Goal: Task Accomplishment & Management: Manage account settings

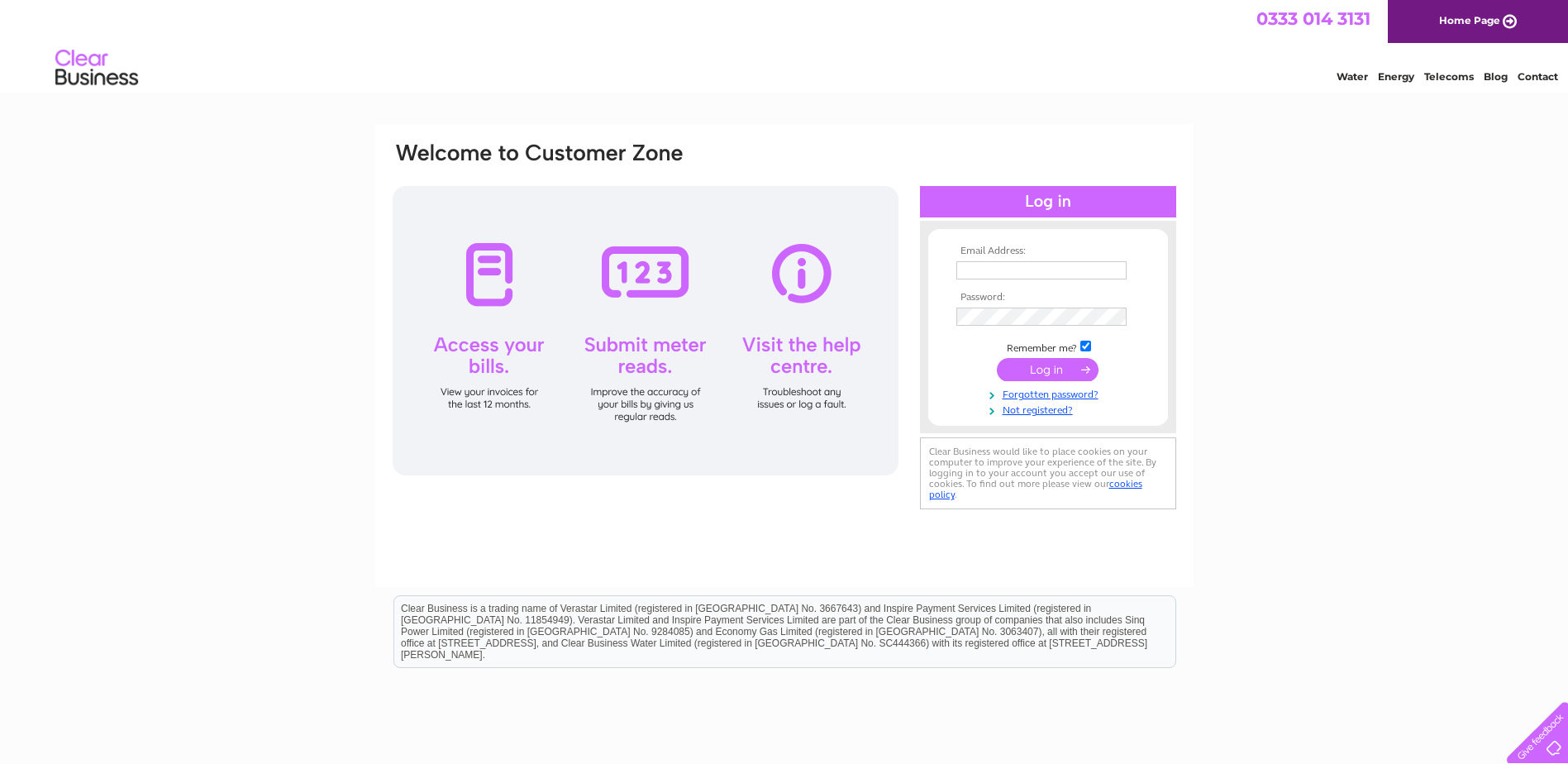
type input "siobhan@conservationmasonry.co.uk"
click at [1042, 363] on input "submit" at bounding box center [1048, 369] width 102 height 23
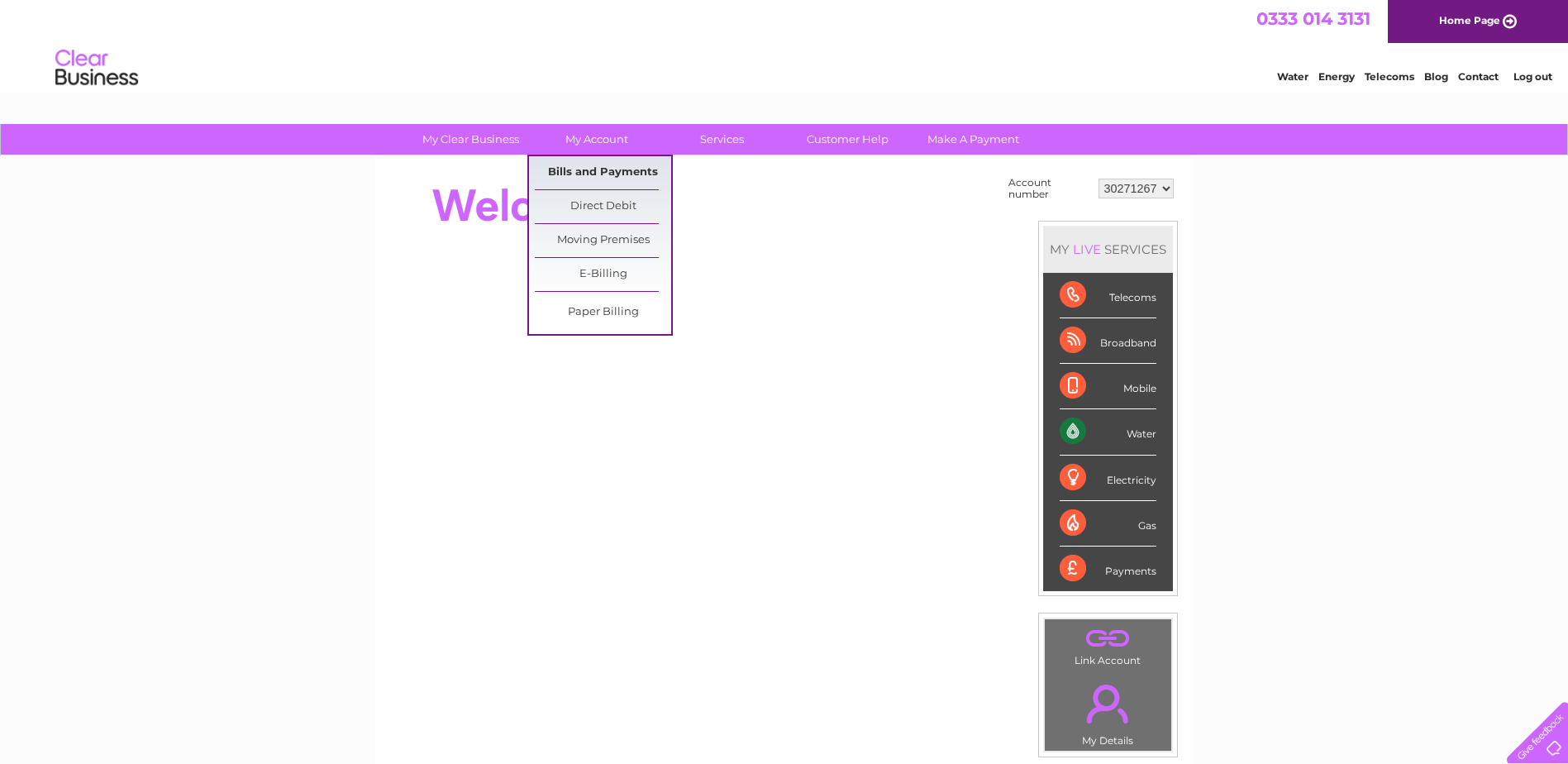
click at [588, 167] on link "Bills and Payments" at bounding box center [603, 172] width 137 height 33
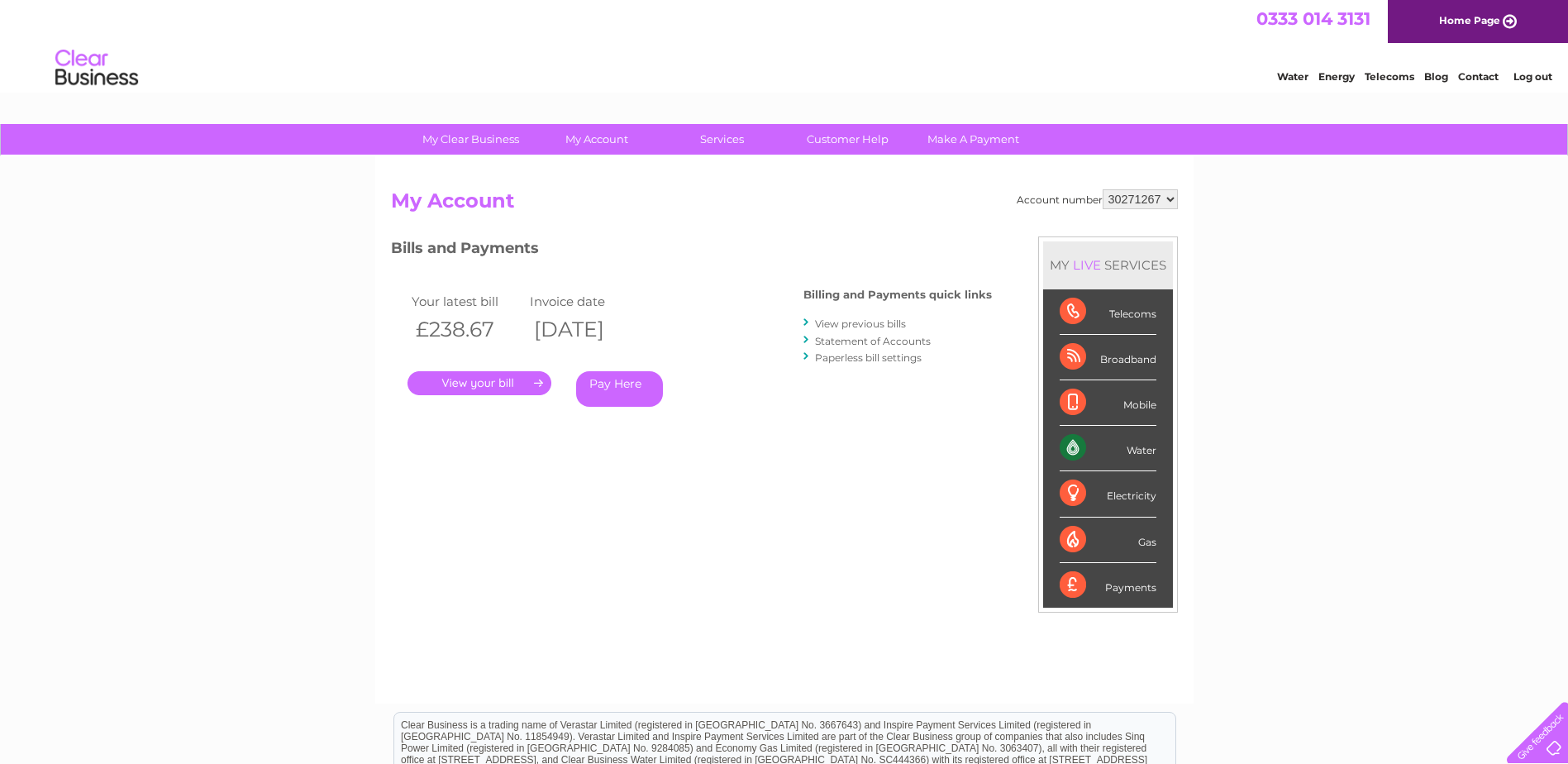
click at [500, 385] on link "." at bounding box center [479, 383] width 144 height 24
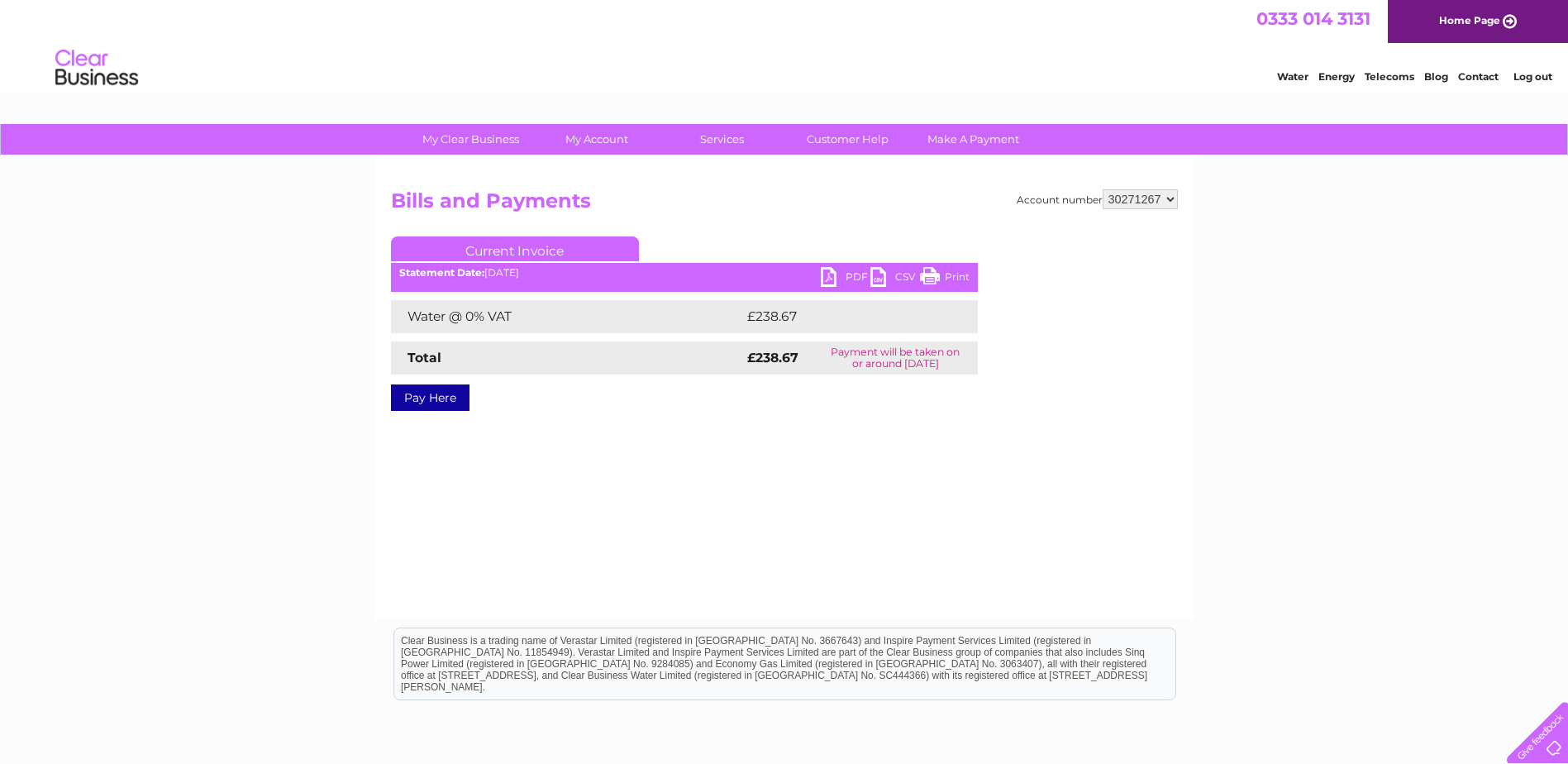
click at [851, 275] on link "PDF" at bounding box center [846, 279] width 50 height 24
